Goal: Information Seeking & Learning: Learn about a topic

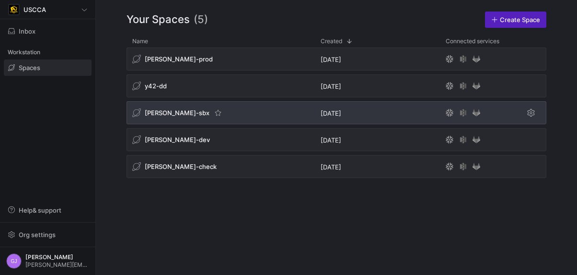
click at [172, 113] on span "[PERSON_NAME]-sbx" at bounding box center [177, 113] width 65 height 8
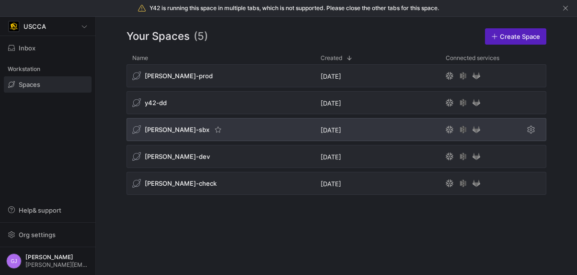
click at [172, 113] on div "y42-dd" at bounding box center [220, 102] width 188 height 23
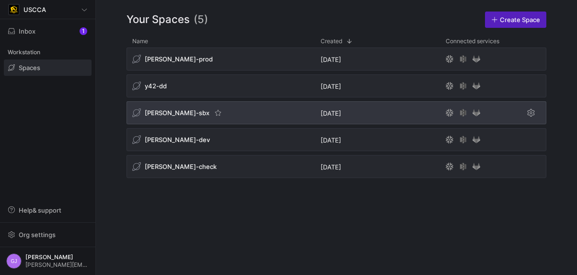
click at [169, 115] on span "[PERSON_NAME]-sbx" at bounding box center [177, 113] width 65 height 8
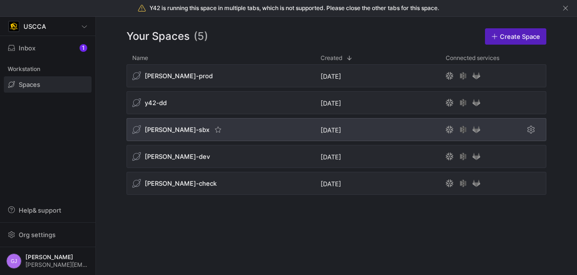
click at [169, 115] on div "[PERSON_NAME]-prod [DATE] y42-dd [DATE] [PERSON_NAME]-sbx [DATE] [PERSON_NAME]-…" at bounding box center [336, 131] width 420 height 134
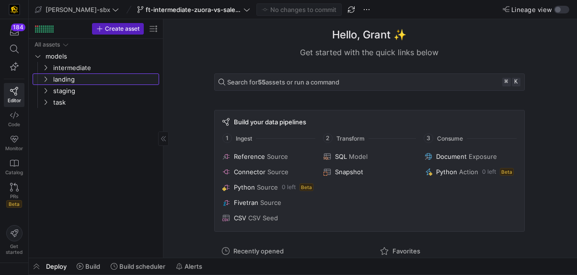
click at [70, 73] on link "landing" at bounding box center [96, 78] width 126 height 11
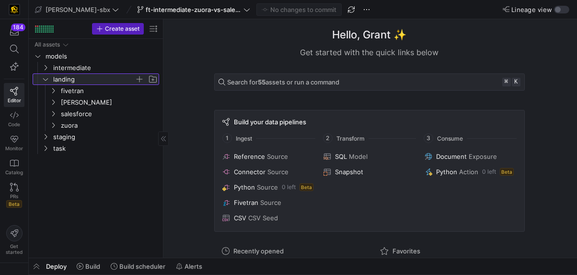
click at [65, 75] on span "landing" at bounding box center [93, 79] width 81 height 11
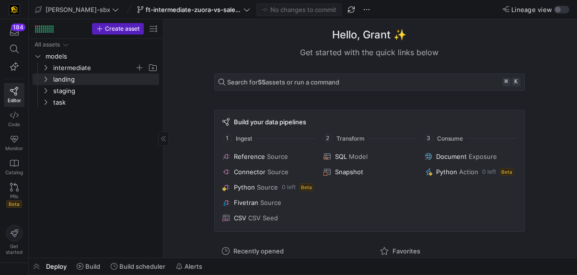
click at [66, 69] on span "intermediate" at bounding box center [93, 67] width 81 height 11
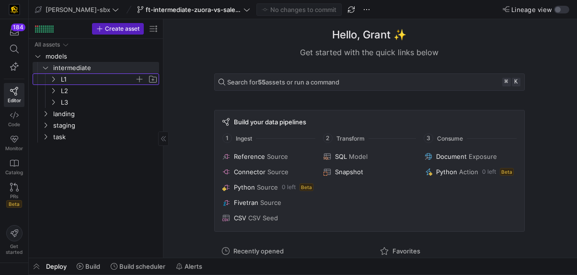
click at [68, 82] on span "L1" at bounding box center [98, 79] width 74 height 11
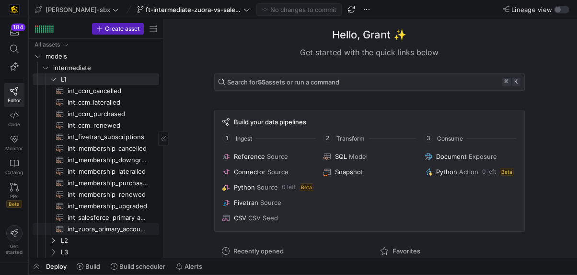
click at [108, 229] on span "int_zuora_primary_accounts​​​​​​​​​​" at bounding box center [108, 228] width 80 height 11
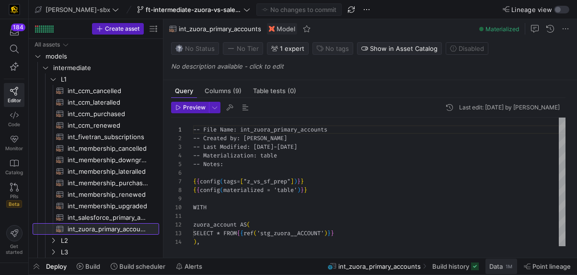
scroll to position [86, 0]
click at [509, 268] on div "1M" at bounding box center [509, 266] width 9 height 8
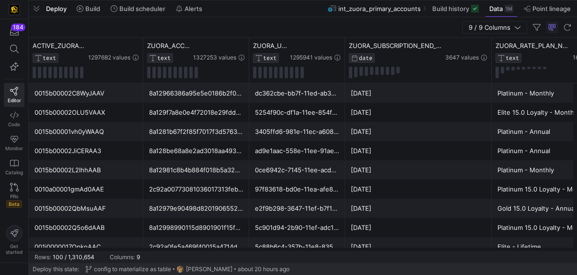
drag, startPoint x: 230, startPoint y: 101, endPoint x: 278, endPoint y: -4, distance: 115.5
click at [278, 0] on html "184 Editor Code Monitor Catalog PRs Beta Get started [PERSON_NAME]-sbx ft-inter…" at bounding box center [288, 137] width 577 height 275
click at [228, 242] on div "2c92a0fe5a469f40015a4714d67a6e76" at bounding box center [196, 246] width 94 height 19
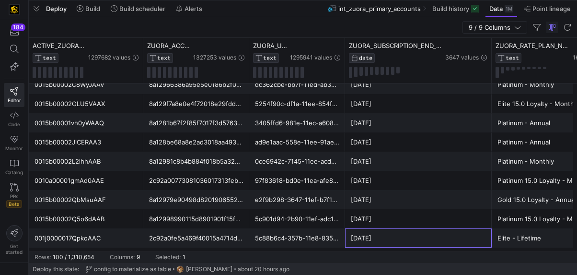
scroll to position [0, 41]
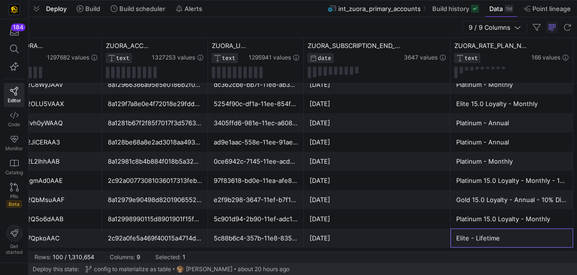
click at [224, 9] on div "Deploy Build Build scheduler Alerts int_zuora_primary_accounts Build history Da…" at bounding box center [303, 8] width 548 height 16
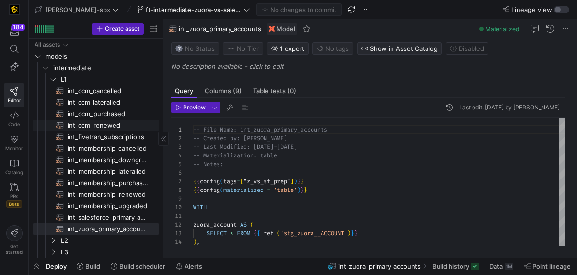
click at [97, 124] on span "int_ccm_renewed​​​​​​​​​​" at bounding box center [108, 125] width 80 height 11
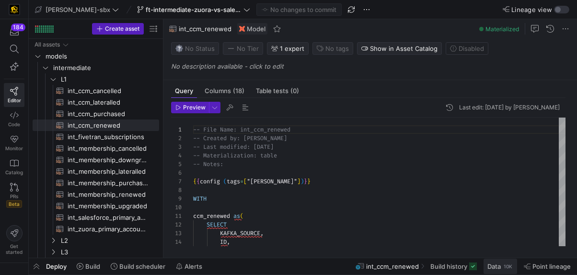
click at [506, 268] on div "10K" at bounding box center [508, 266] width 11 height 8
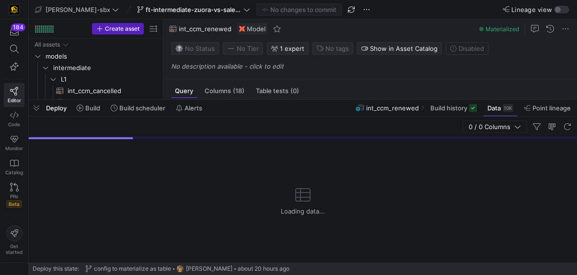
click at [245, 102] on div "Deploy Build Build scheduler Alerts int_ccm_renewed Build history Data 10K Poin…" at bounding box center [303, 108] width 548 height 16
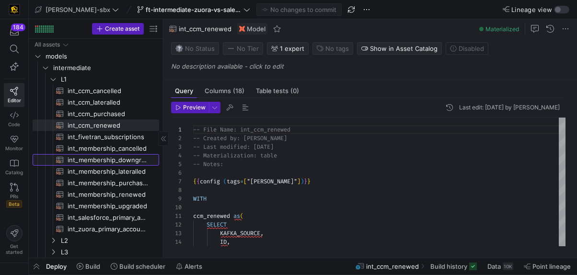
click at [131, 163] on span "int_membership_downgraded​​​​​​​​​​" at bounding box center [108, 159] width 80 height 11
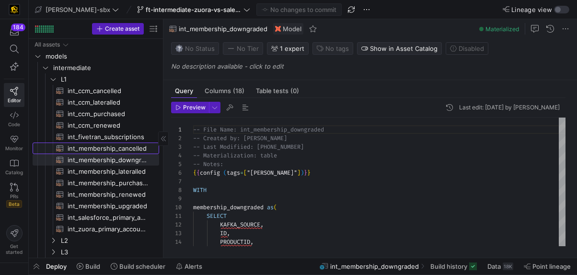
click at [133, 151] on span "int_membership_cancelled​​​​​​​​​​" at bounding box center [108, 148] width 80 height 11
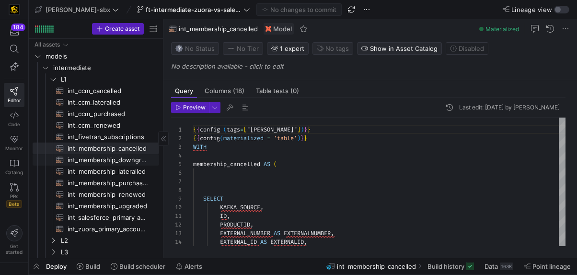
click at [84, 162] on span "int_membership_downgraded​​​​​​​​​​" at bounding box center [108, 159] width 80 height 11
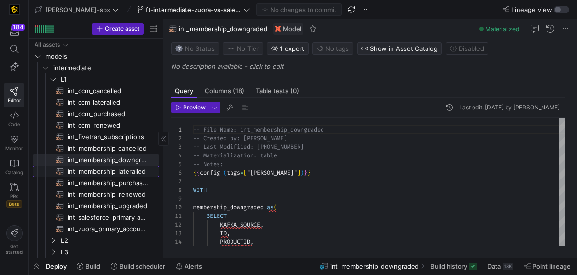
click at [119, 172] on span "int_membership_lateralled​​​​​​​​​​" at bounding box center [108, 171] width 80 height 11
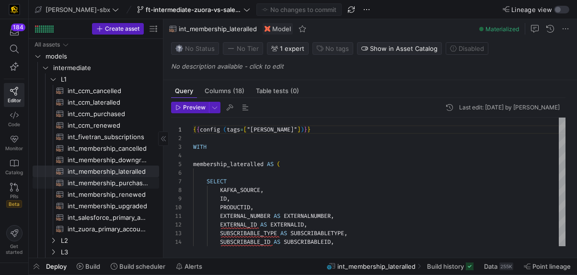
click at [122, 178] on span "int_membership_purchased​​​​​​​​​​" at bounding box center [108, 182] width 80 height 11
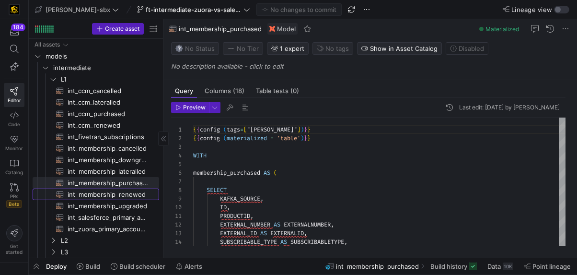
click at [128, 195] on span "int_membership_renewed​​​​​​​​​​" at bounding box center [108, 194] width 80 height 11
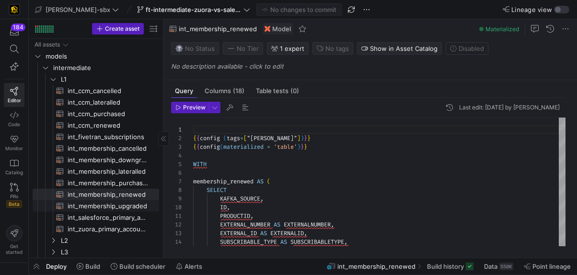
click at [128, 207] on span "int_membership_upgraded​​​​​​​​​​" at bounding box center [108, 205] width 80 height 11
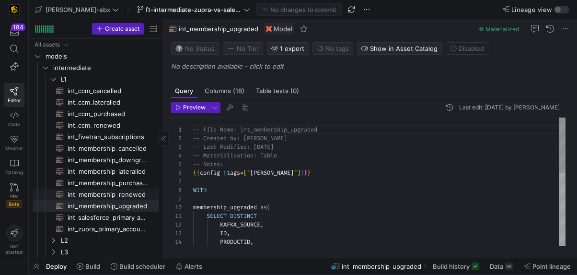
click at [125, 194] on span "int_membership_renewed​​​​​​​​​​" at bounding box center [108, 194] width 80 height 11
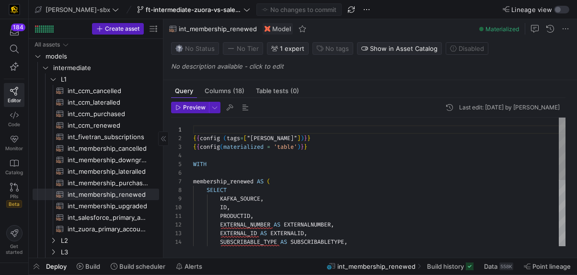
click at [123, 183] on span "int_membership_purchased​​​​​​​​​​" at bounding box center [108, 182] width 80 height 11
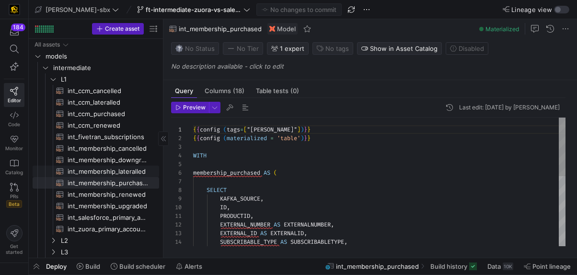
click at [123, 173] on span "int_membership_lateralled​​​​​​​​​​" at bounding box center [108, 171] width 80 height 11
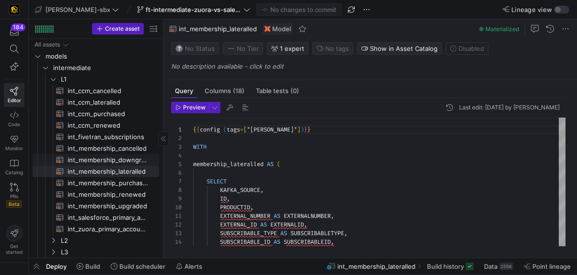
click at [123, 162] on span "int_membership_downgraded​​​​​​​​​​" at bounding box center [108, 159] width 80 height 11
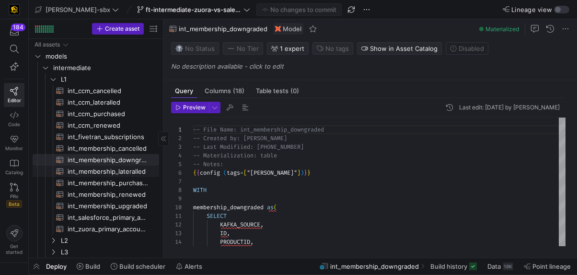
click at [128, 171] on span "int_membership_lateralled​​​​​​​​​​" at bounding box center [108, 171] width 80 height 11
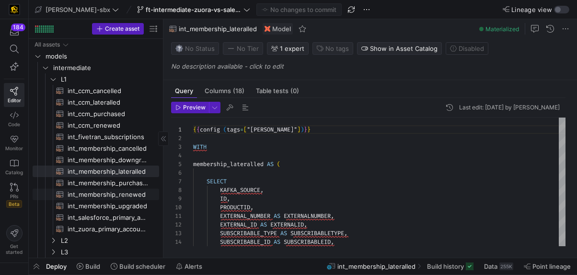
click at [108, 188] on link "int_membership_purchased​​​​​​​​​​" at bounding box center [96, 182] width 126 height 11
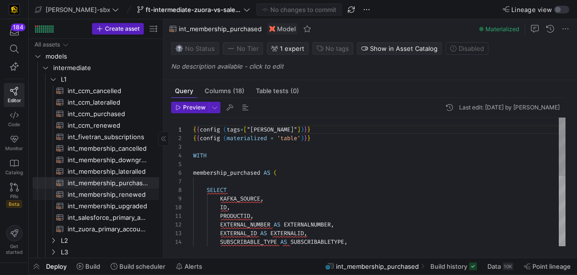
click at [111, 195] on span "int_membership_renewed​​​​​​​​​​" at bounding box center [108, 194] width 80 height 11
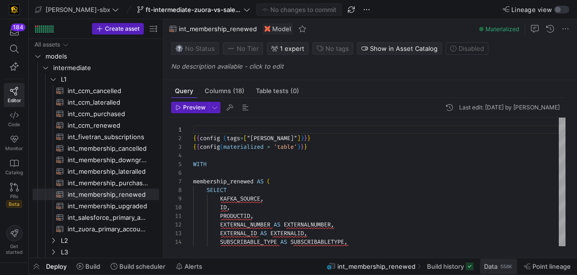
click at [507, 264] on div "558K" at bounding box center [506, 266] width 14 height 8
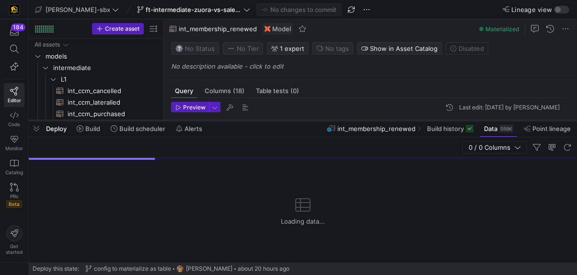
drag, startPoint x: 232, startPoint y: 101, endPoint x: 235, endPoint y: 121, distance: 20.8
click at [235, 121] on div at bounding box center [303, 120] width 548 height 4
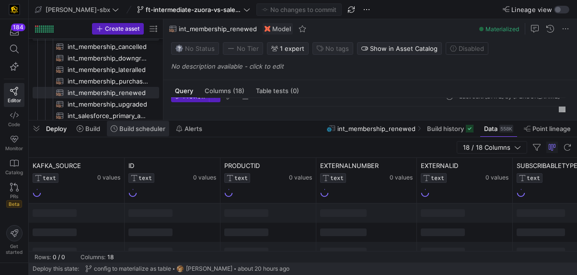
scroll to position [103, 0]
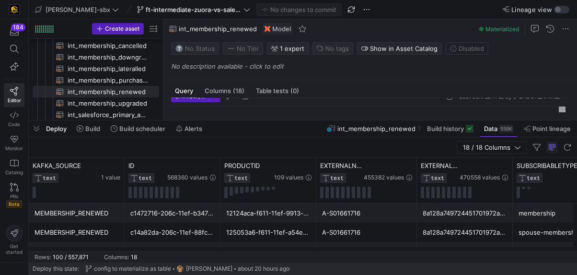
click at [192, 207] on div "c1472716-206c-11ef-b347-9621e21a7cb4" at bounding box center [172, 213] width 84 height 19
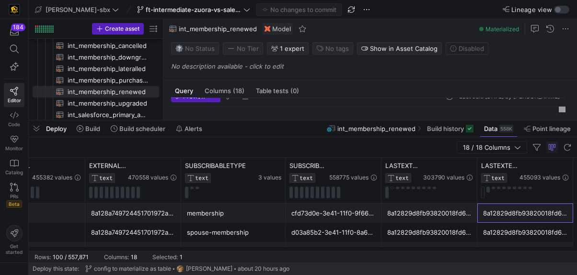
scroll to position [0, 427]
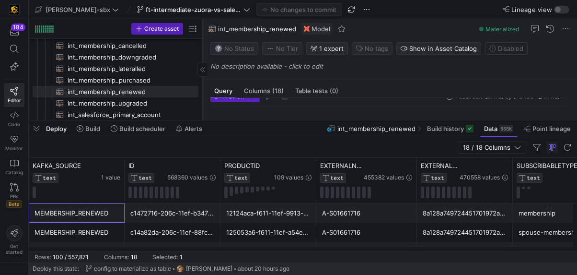
drag, startPoint x: 162, startPoint y: 52, endPoint x: 206, endPoint y: 51, distance: 43.6
click at [203, 51] on div at bounding box center [202, 69] width 0 height 101
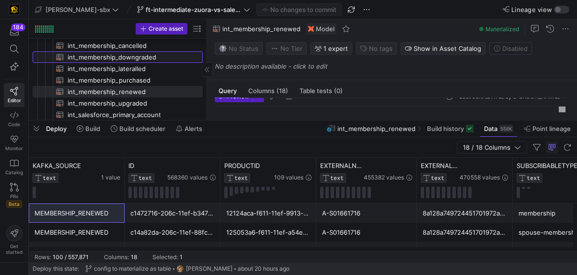
click at [157, 59] on span "int_membership_downgraded​​​​​​​​​​" at bounding box center [130, 57] width 124 height 11
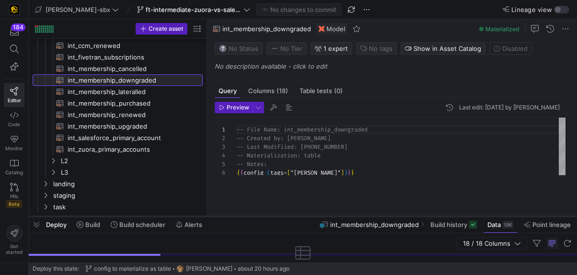
scroll to position [65, 0]
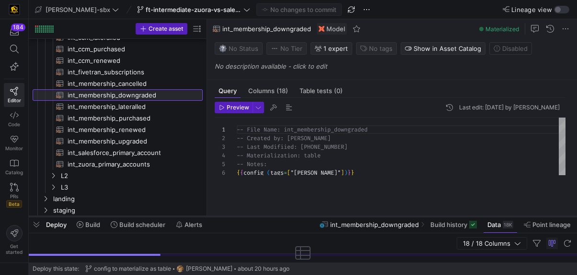
drag, startPoint x: 213, startPoint y: 119, endPoint x: 237, endPoint y: 226, distance: 109.5
click at [237, 218] on div at bounding box center [303, 216] width 548 height 4
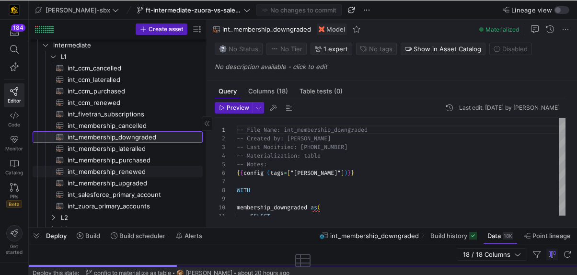
scroll to position [13, 0]
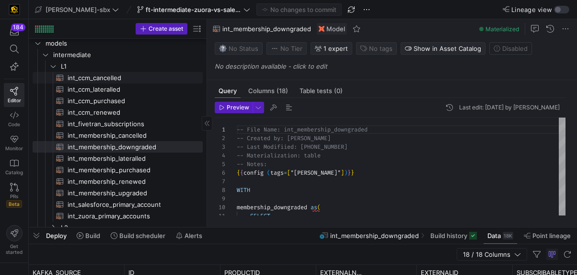
click at [135, 81] on span "int_ccm_cancelled​​​​​​​​​​" at bounding box center [130, 77] width 124 height 11
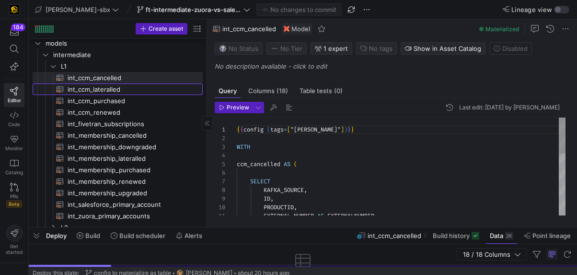
click at [135, 86] on span "int_ccm_lateralled​​​​​​​​​​" at bounding box center [130, 89] width 124 height 11
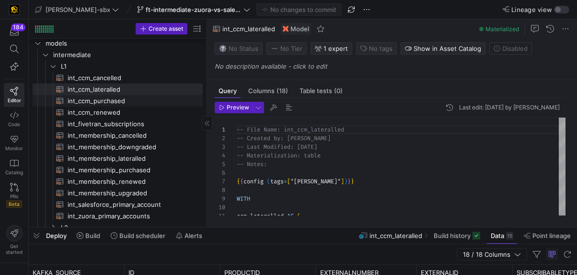
click at [112, 100] on span "int_ccm_purchased​​​​​​​​​​" at bounding box center [130, 100] width 124 height 11
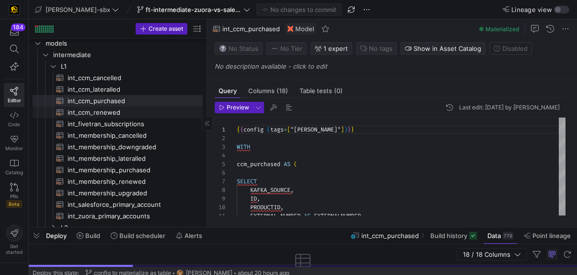
click at [126, 112] on span "int_ccm_renewed​​​​​​​​​​" at bounding box center [130, 112] width 124 height 11
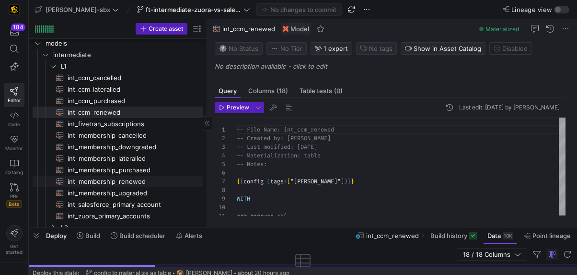
click at [147, 168] on span "int_membership_purchased​​​​​​​​​​" at bounding box center [130, 169] width 124 height 11
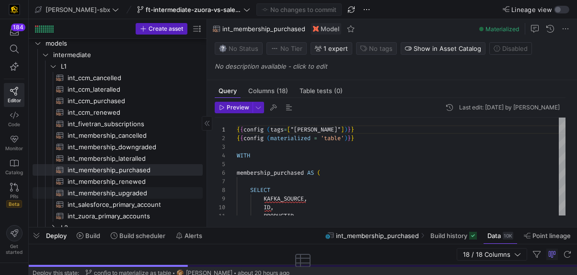
click at [153, 186] on span "int_membership_renewed​​​​​​​​​​" at bounding box center [130, 181] width 124 height 11
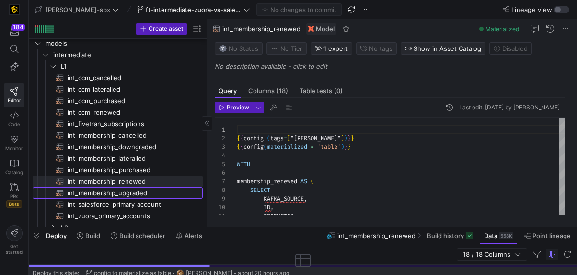
click at [164, 195] on span "int_membership_upgraded​​​​​​​​​​" at bounding box center [130, 192] width 124 height 11
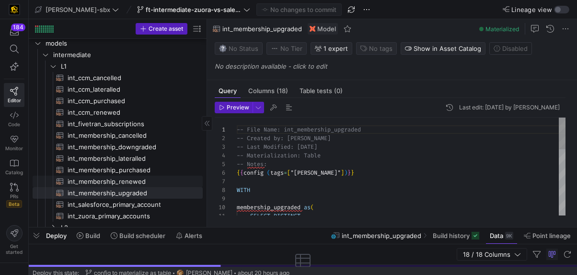
click at [153, 182] on span "int_membership_renewed​​​​​​​​​​" at bounding box center [130, 181] width 124 height 11
type textarea "{{config (tags=["kafka_joined_view"])}} {{config(materialized = 'table')}} WITH…"
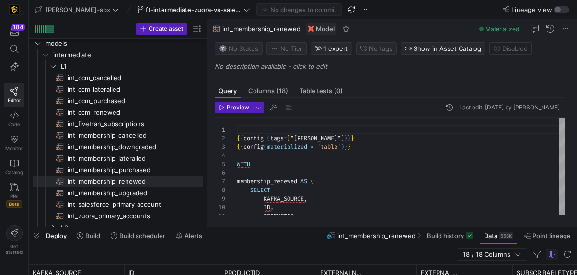
scroll to position [86, 0]
